Goal: Information Seeking & Learning: Learn about a topic

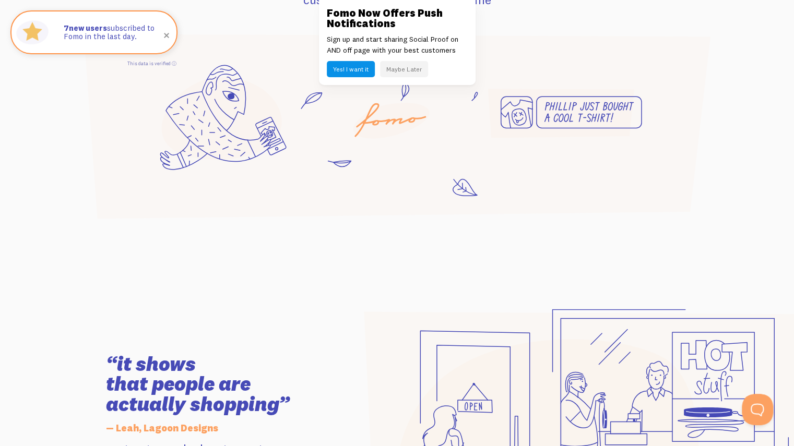
scroll to position [796, 0]
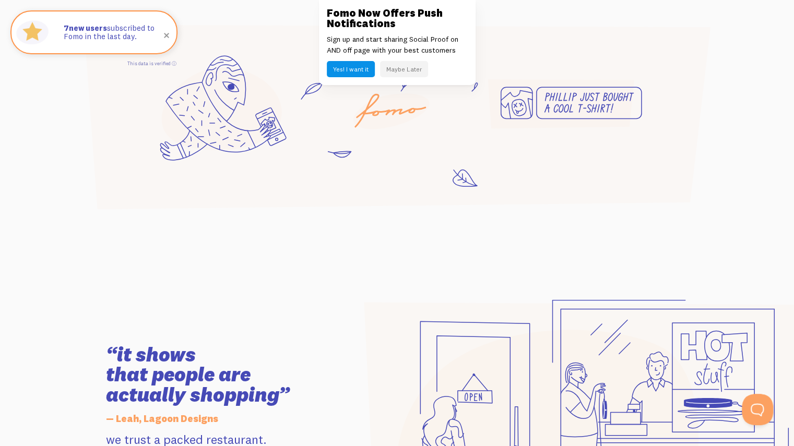
click at [406, 69] on button "Maybe Later" at bounding box center [404, 69] width 48 height 16
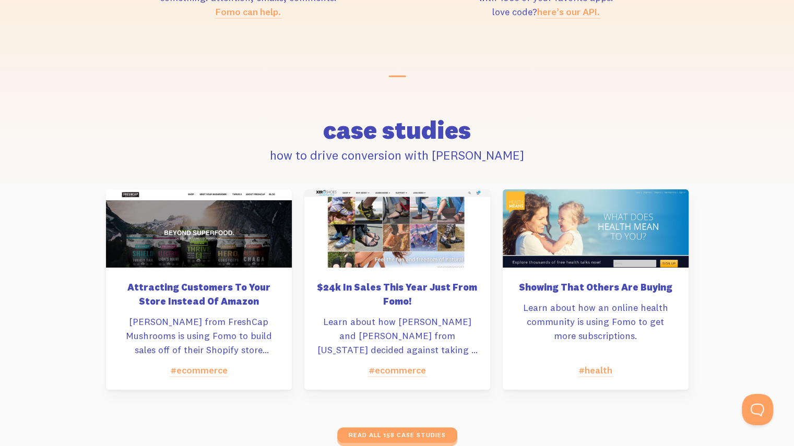
scroll to position [4760, 0]
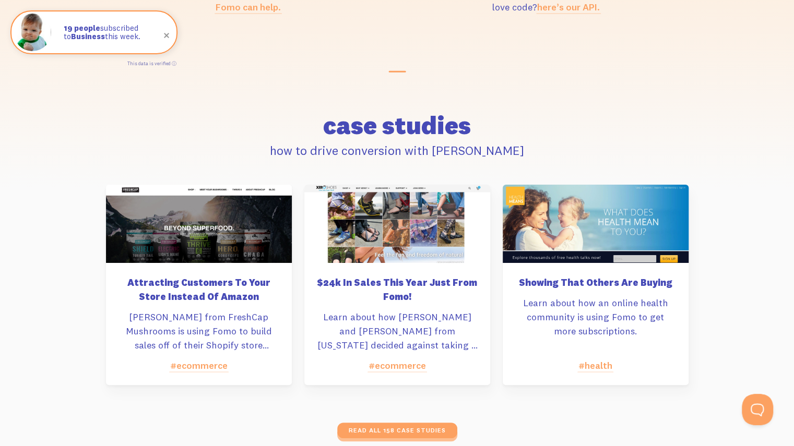
click at [245, 248] on div at bounding box center [199, 224] width 186 height 78
click at [241, 199] on div at bounding box center [199, 224] width 186 height 78
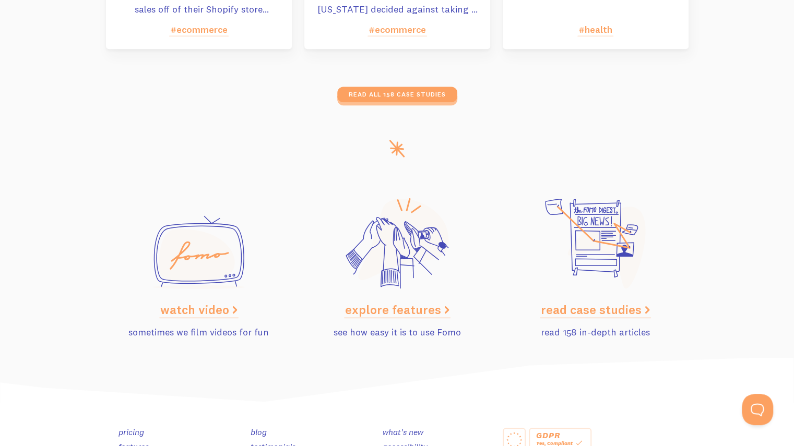
scroll to position [5124, 0]
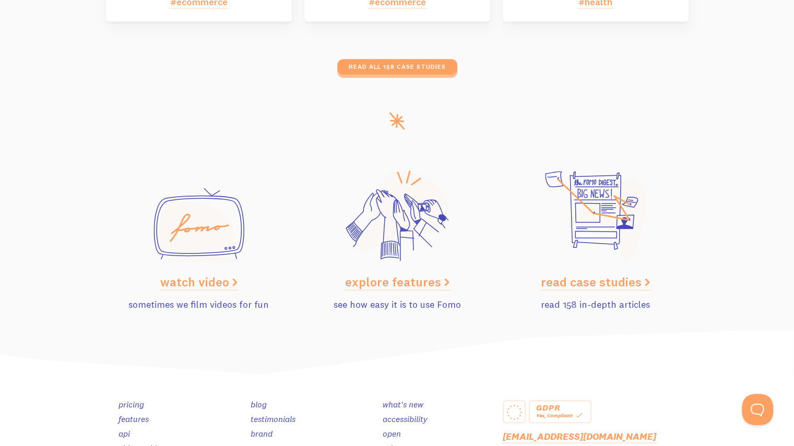
click at [441, 275] on link "explore features" at bounding box center [397, 282] width 104 height 16
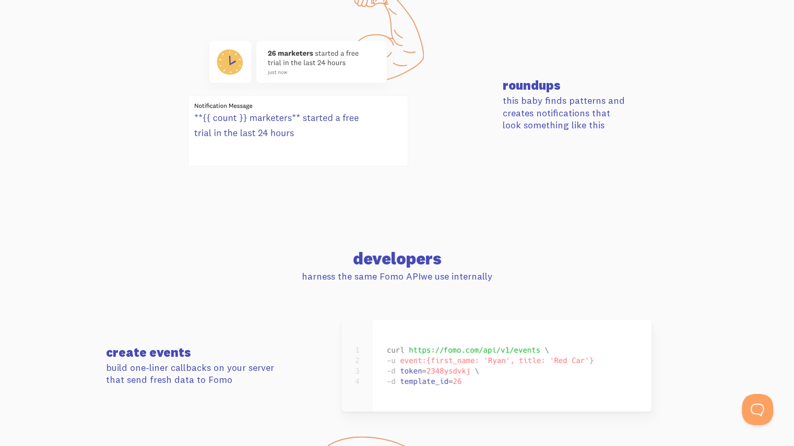
scroll to position [4297, 0]
